Goal: Task Accomplishment & Management: Manage account settings

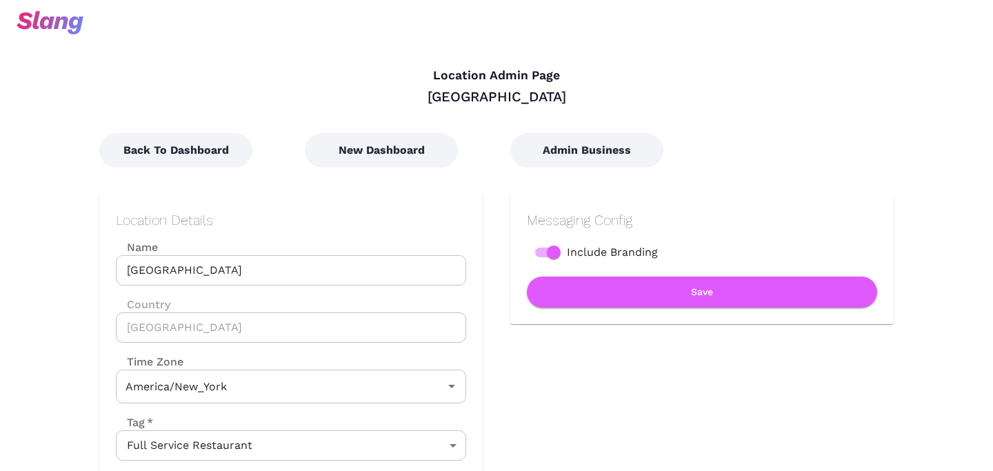
type input "Eastern Time"
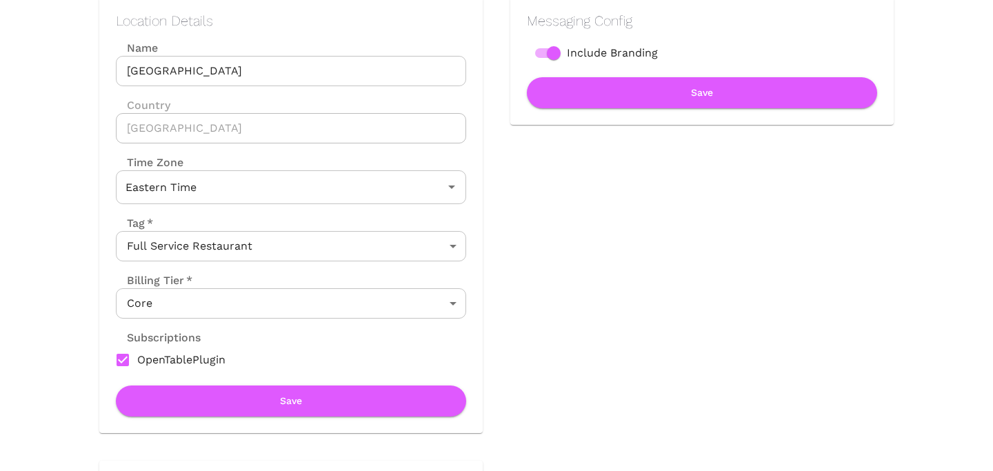
scroll to position [233, 0]
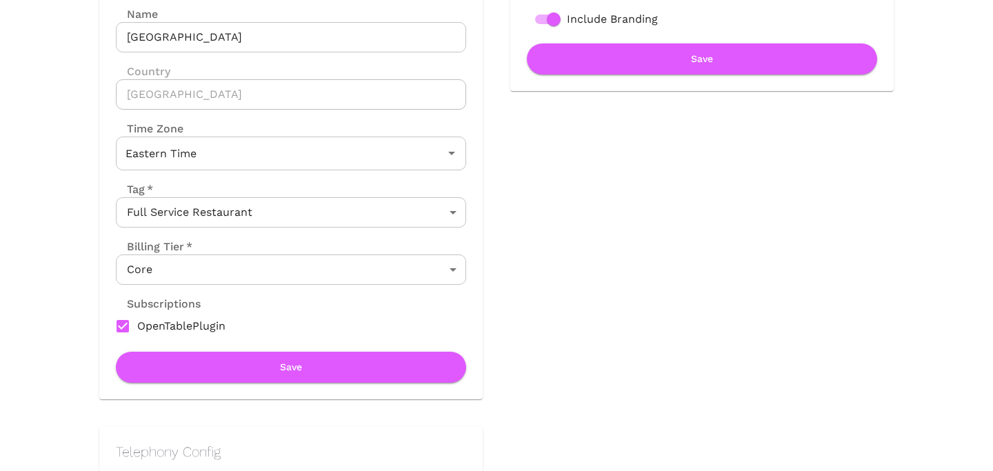
click at [317, 238] on body "Location Admin Page [GEOGRAPHIC_DATA] Grill Back To Dashboard New Dashboard Adm…" at bounding box center [496, 2] width 993 height 471
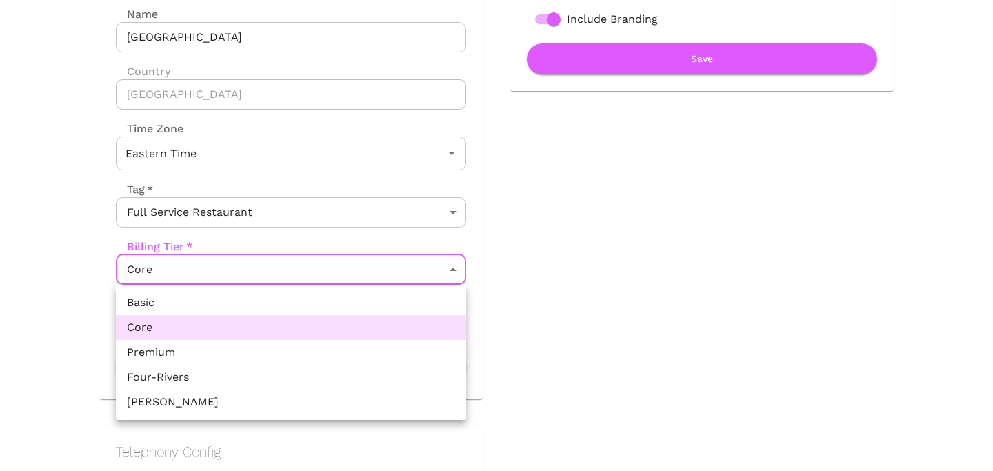
click at [285, 352] on li "Premium" at bounding box center [291, 352] width 350 height 25
type input "Premium"
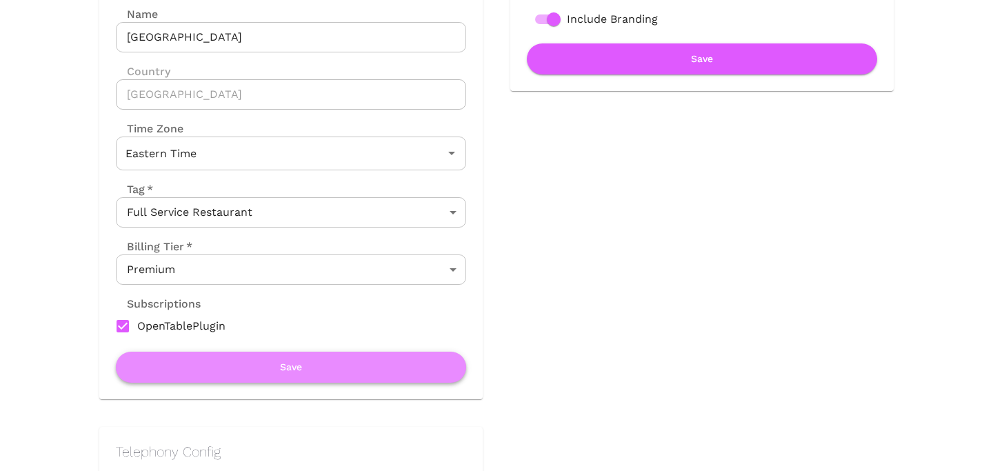
click at [286, 369] on button "Save" at bounding box center [291, 367] width 350 height 31
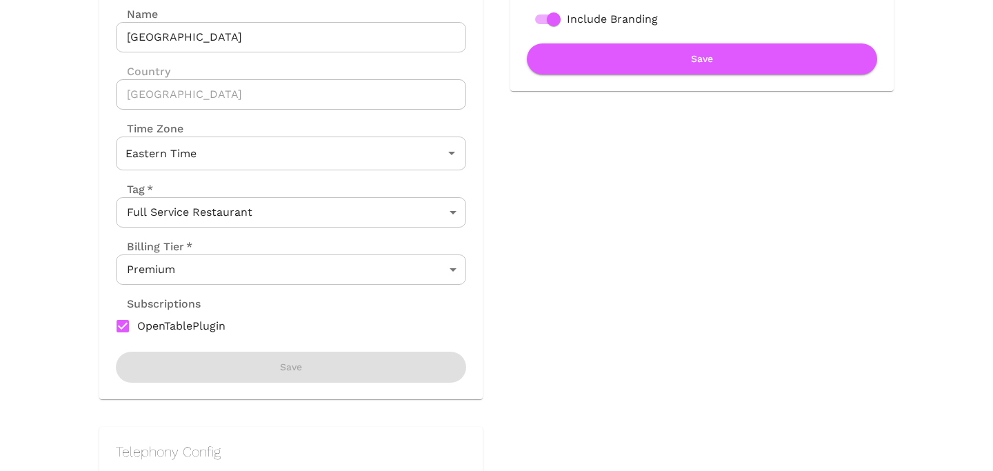
scroll to position [0, 0]
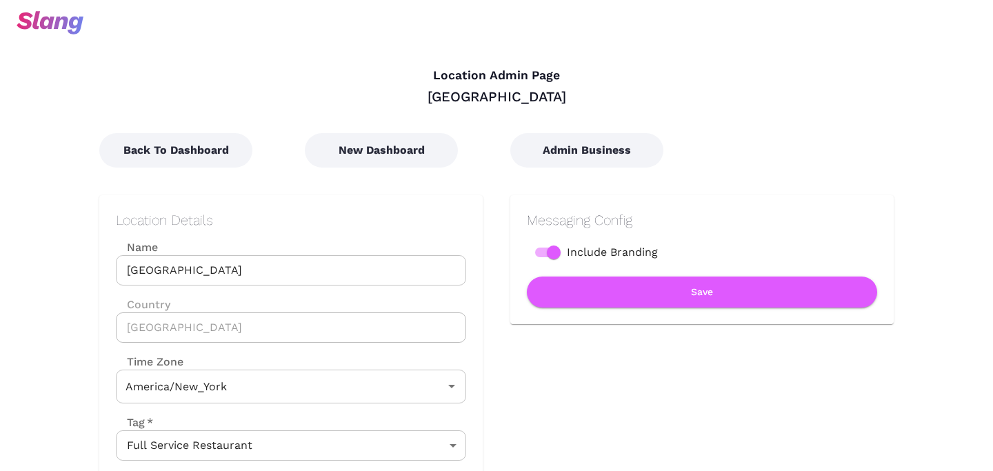
type input "Eastern Time"
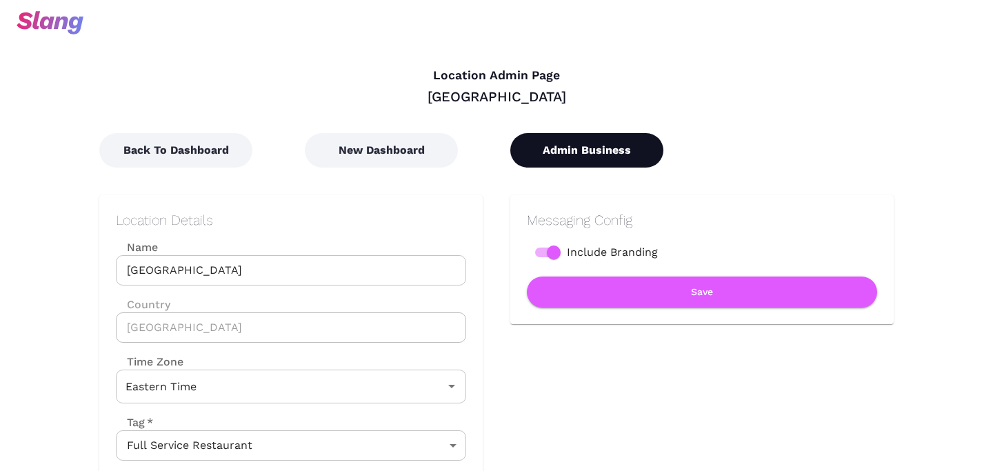
click at [547, 146] on button "Admin Business" at bounding box center [586, 150] width 153 height 34
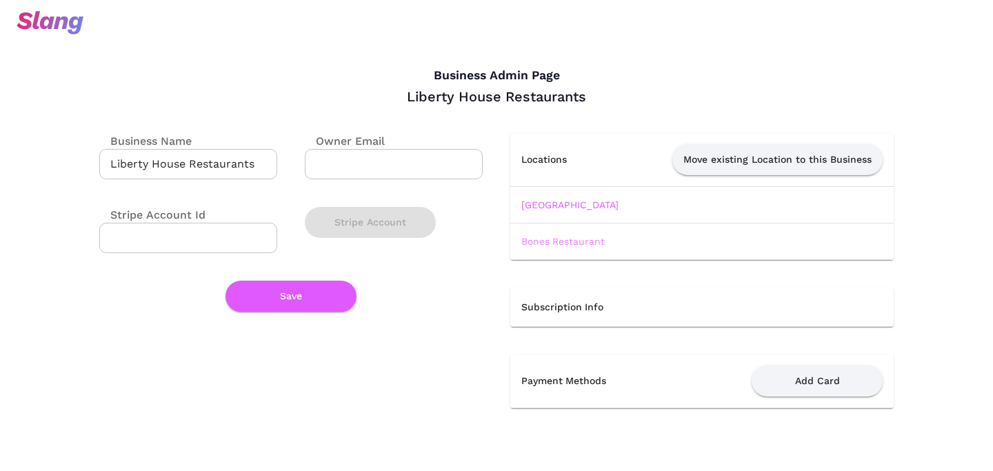
click at [569, 243] on link "Bones Restaurant" at bounding box center [562, 241] width 83 height 11
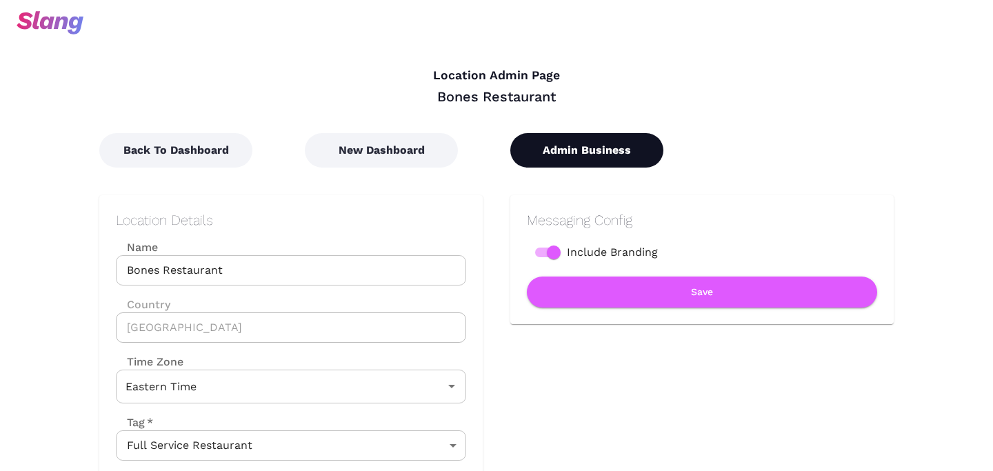
click at [558, 158] on button "Admin Business" at bounding box center [586, 150] width 153 height 34
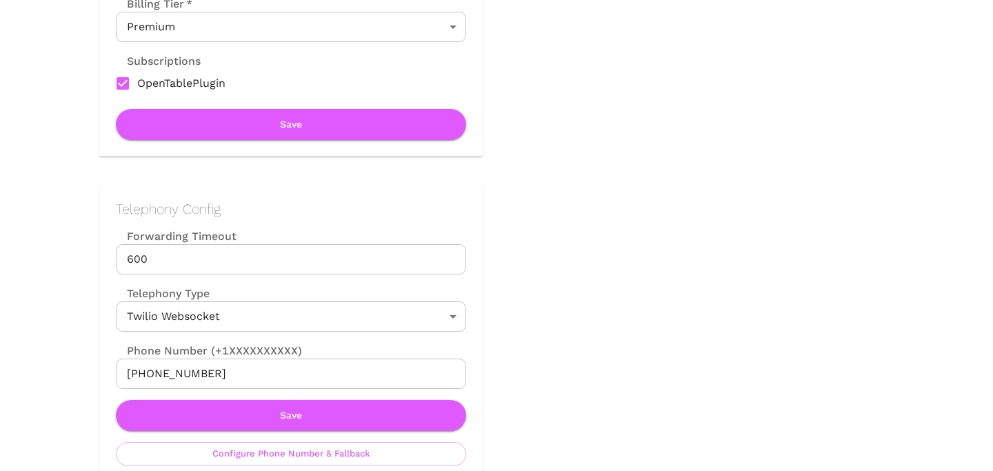
scroll to position [483, 0]
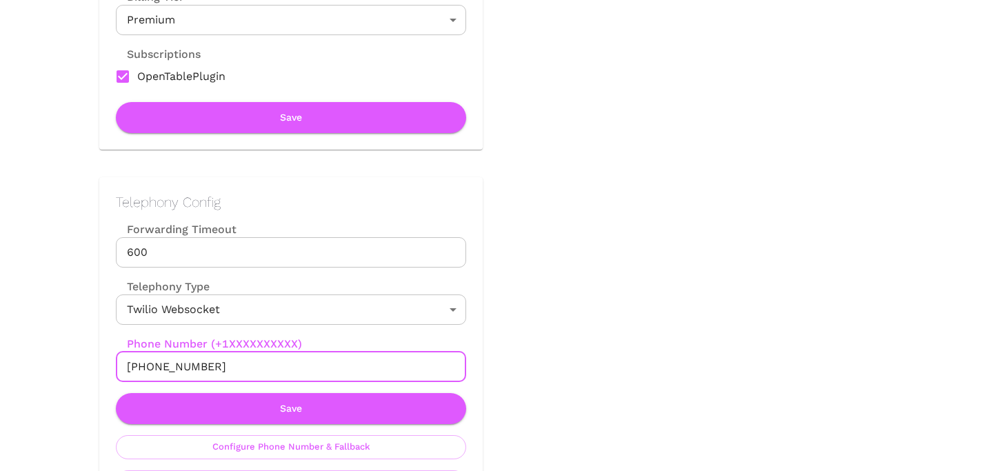
drag, startPoint x: 140, startPoint y: 369, endPoint x: 271, endPoint y: 369, distance: 131.0
click at [272, 369] on input "[PHONE_NUMBER]" at bounding box center [291, 367] width 350 height 30
